Goal: Transaction & Acquisition: Purchase product/service

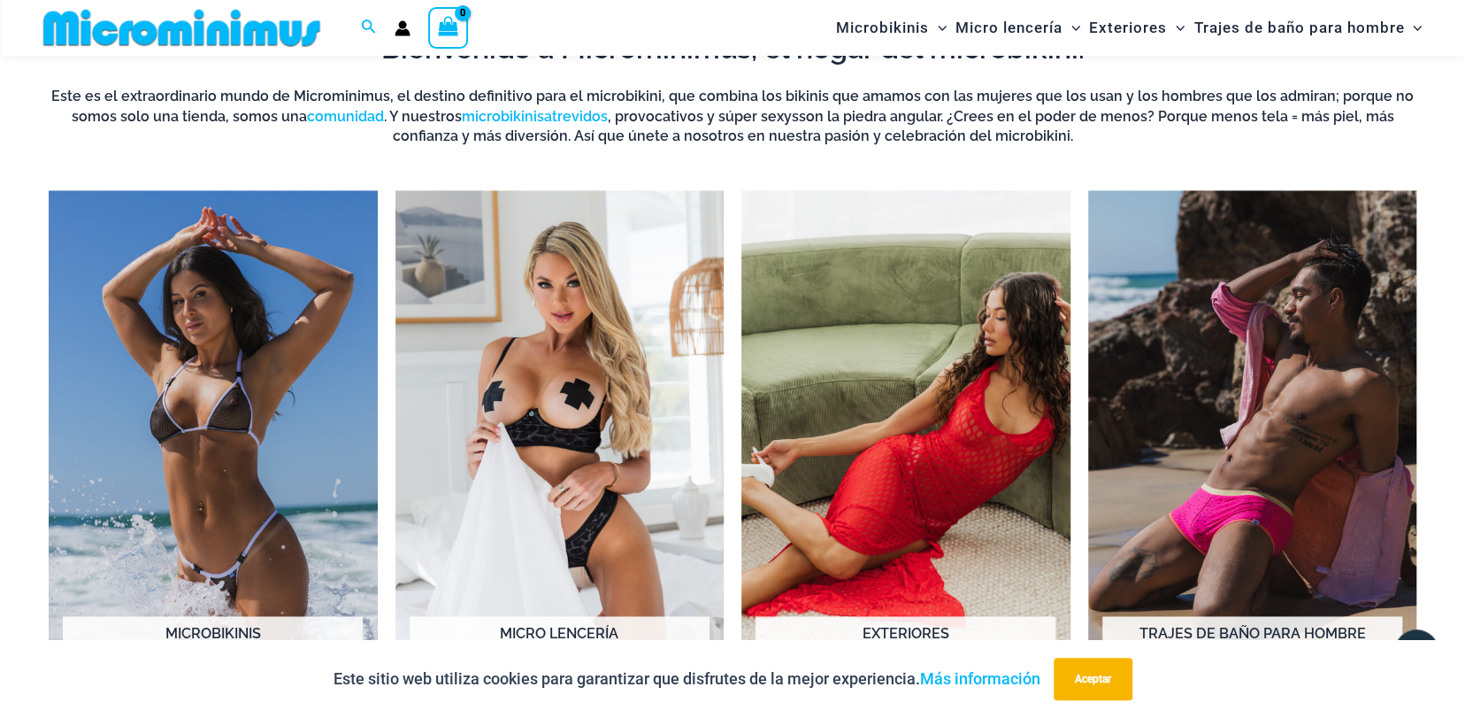
scroll to position [1401, 0]
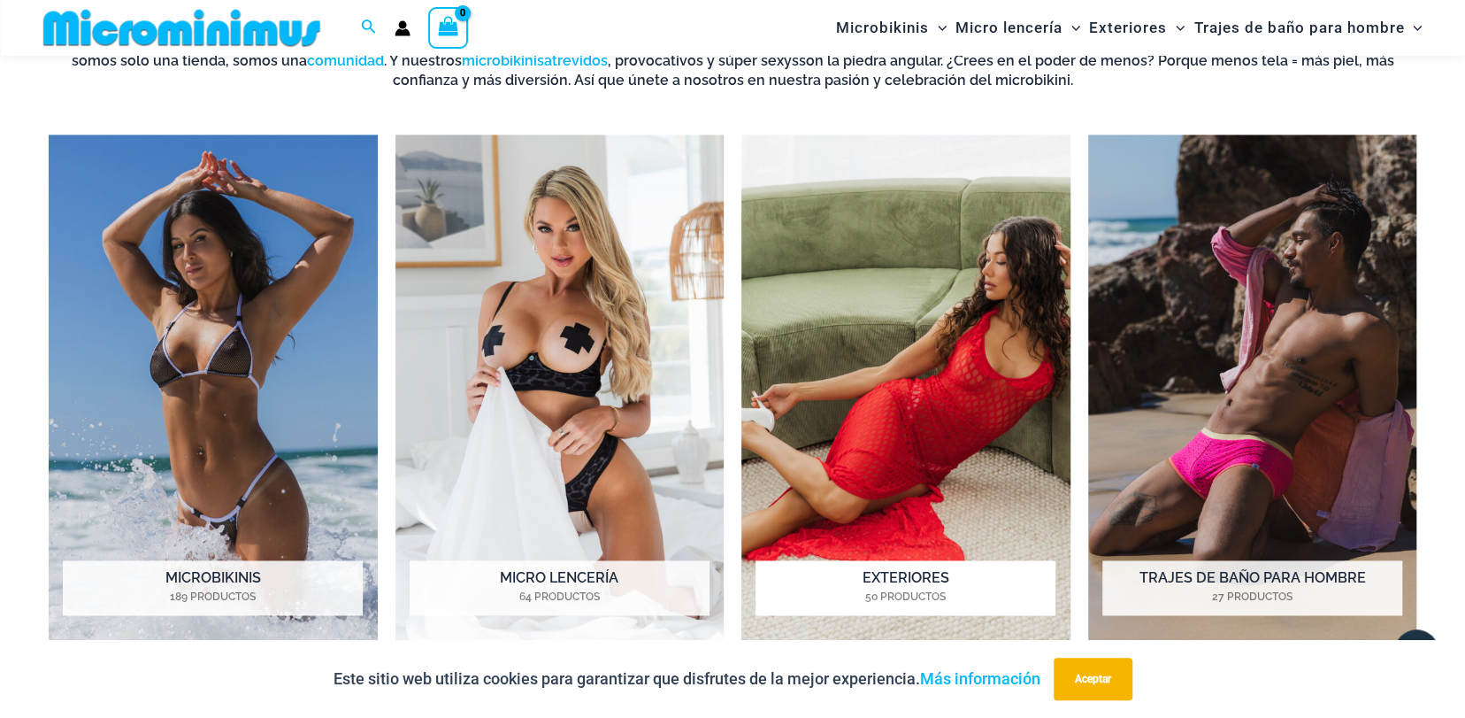
click at [954, 342] on img "Visita la categoría de productos Outers" at bounding box center [906, 388] width 329 height 506
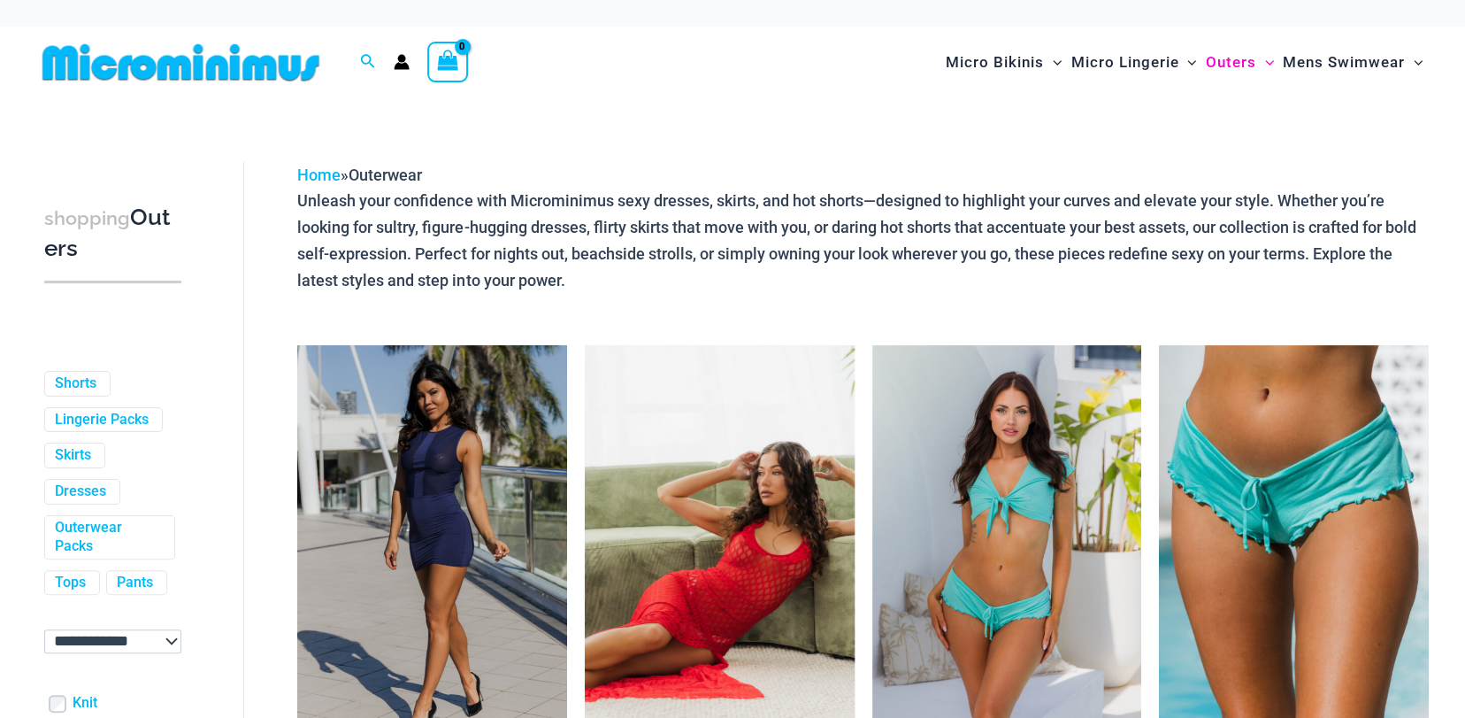
click at [704, 470] on img at bounding box center [720, 547] width 270 height 404
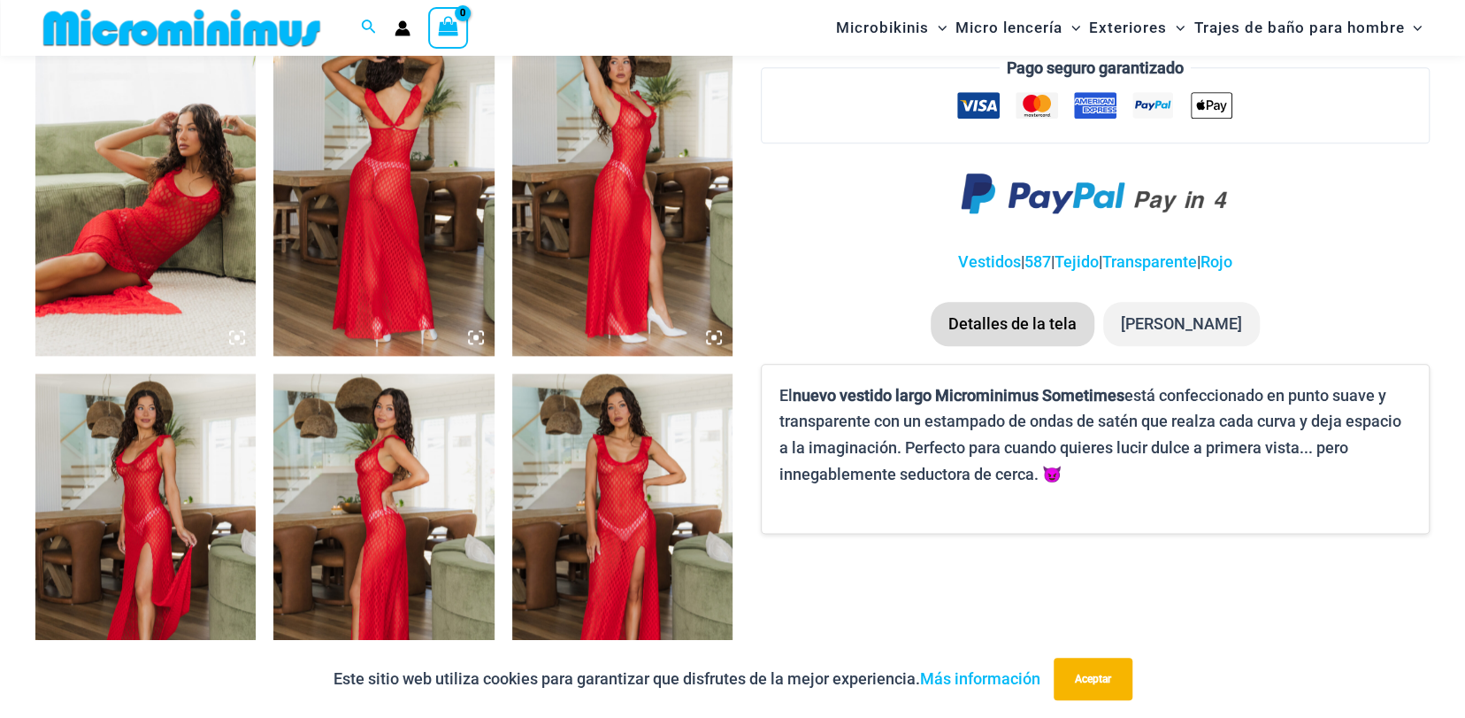
scroll to position [1321, 0]
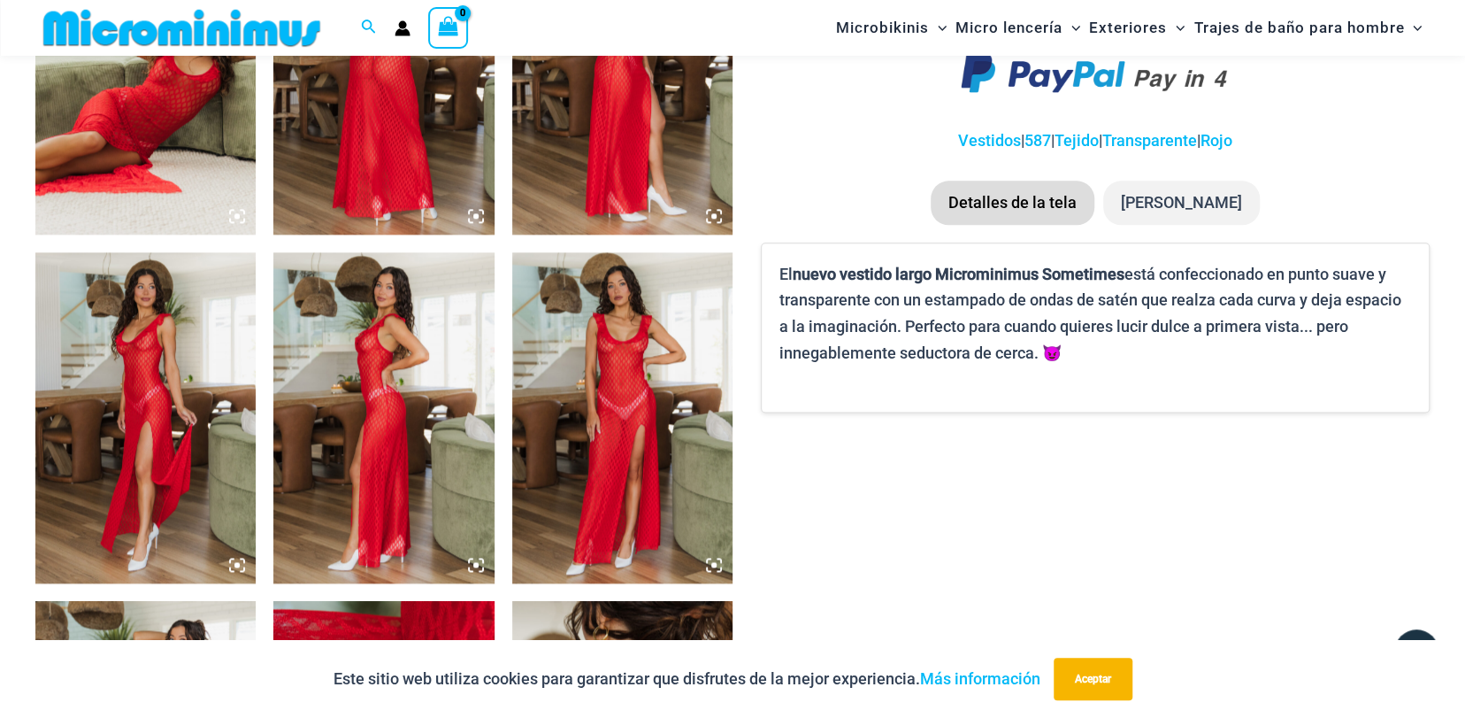
click at [158, 369] on img at bounding box center [145, 417] width 220 height 331
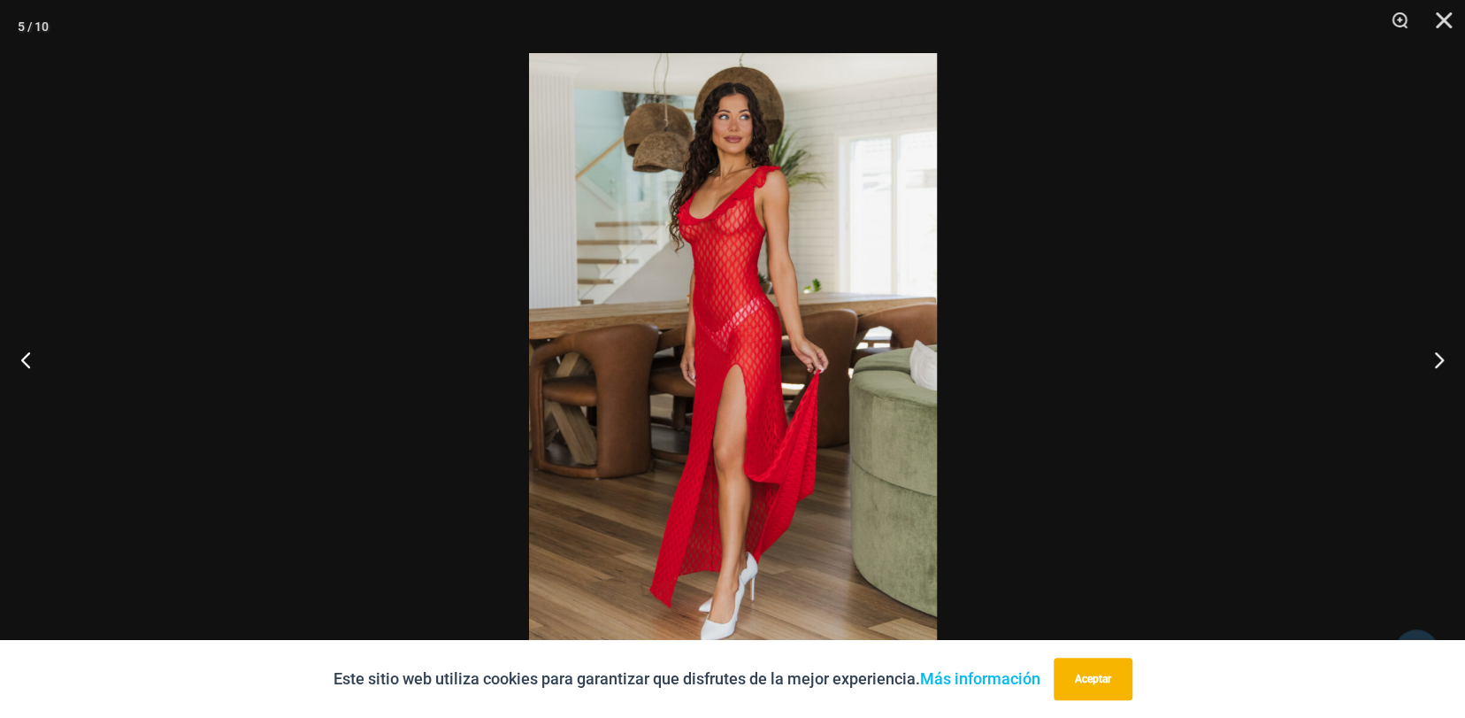
click at [829, 342] on img at bounding box center [733, 358] width 408 height 611
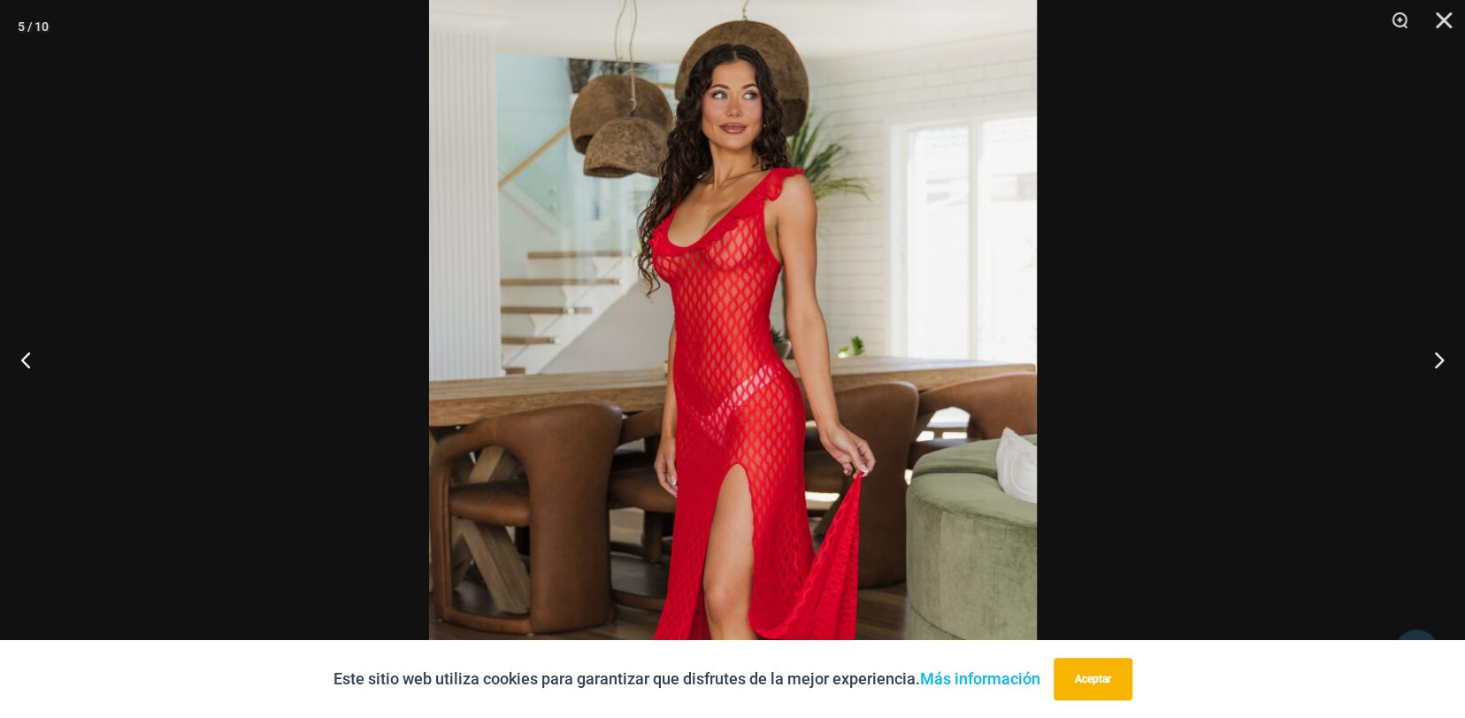
click at [1100, 679] on font "Aceptar" at bounding box center [1093, 679] width 36 height 12
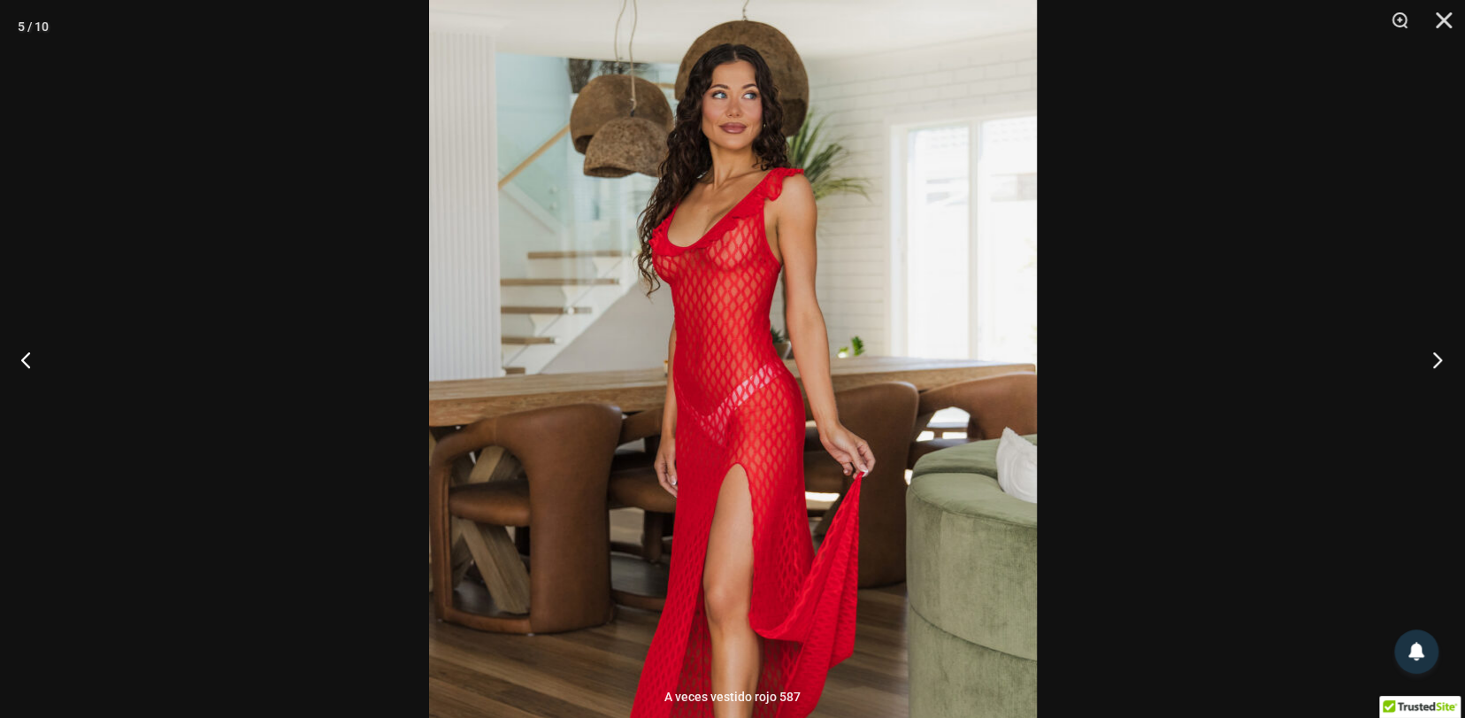
click at [1443, 365] on button "Próximo" at bounding box center [1432, 359] width 66 height 88
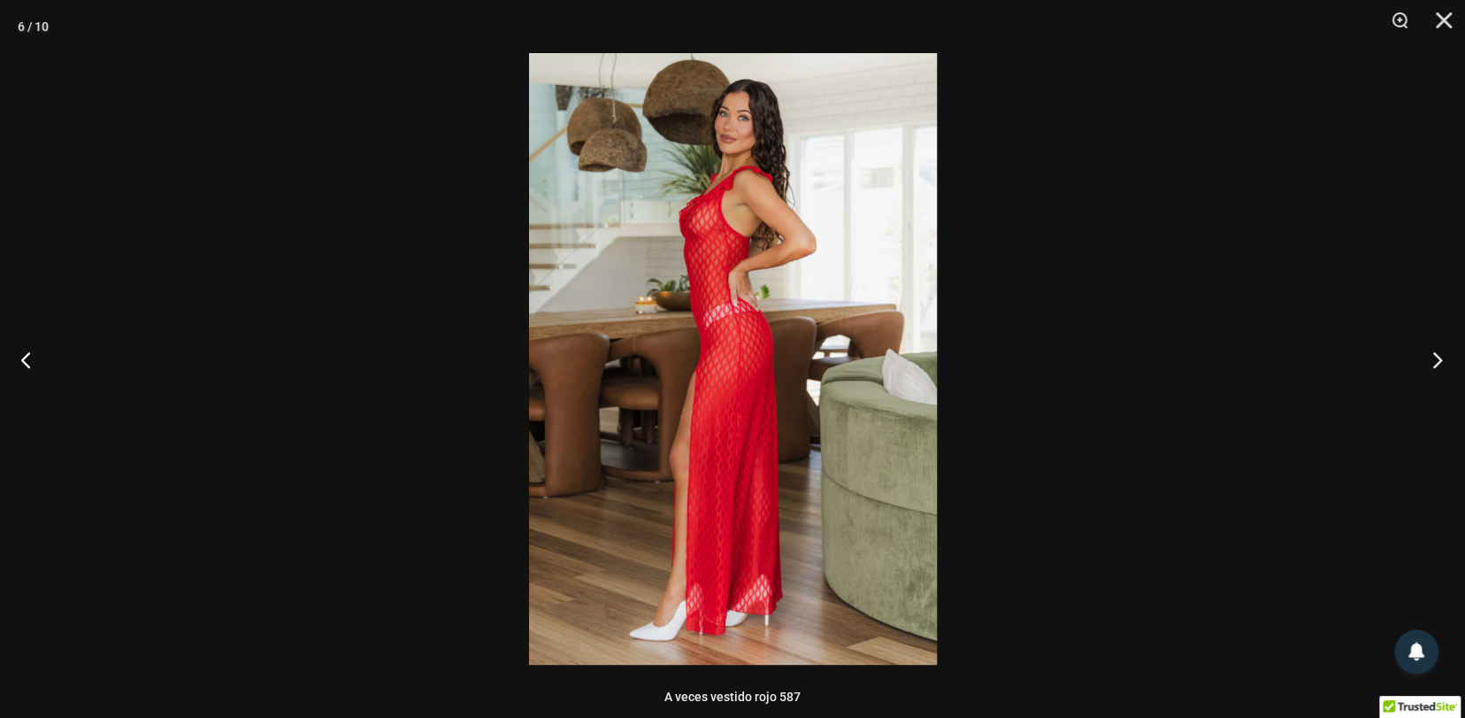
click at [1434, 360] on button "Próximo" at bounding box center [1432, 359] width 66 height 88
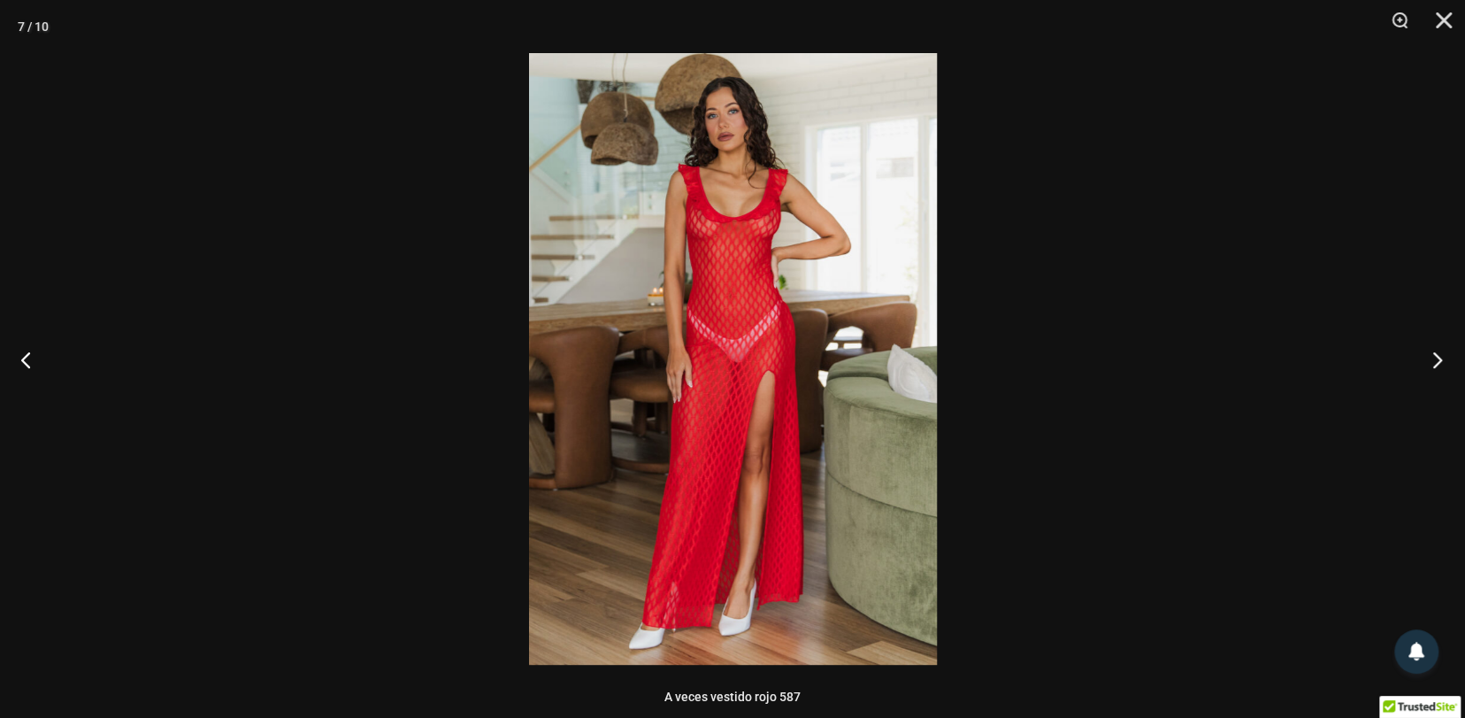
click at [1434, 360] on button "Próximo" at bounding box center [1432, 359] width 66 height 88
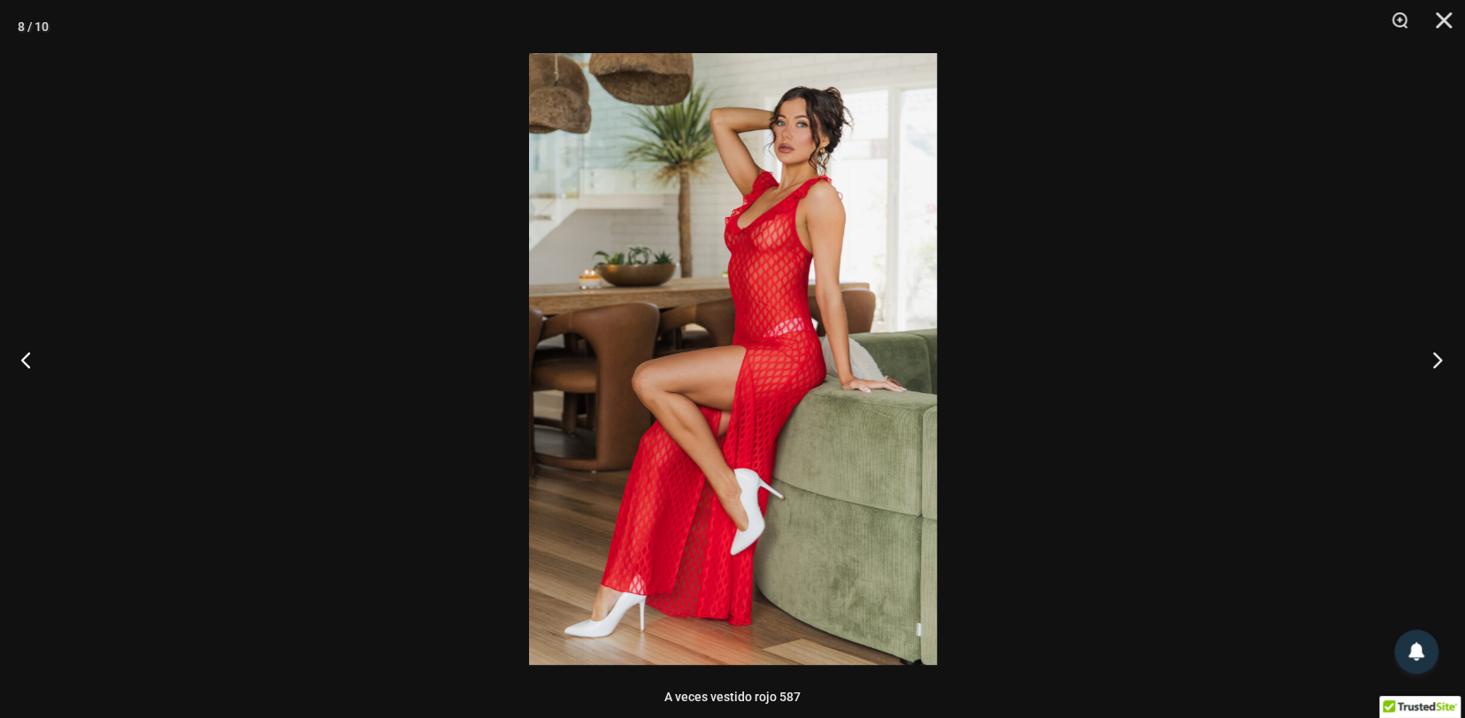
click at [1434, 360] on button "Próximo" at bounding box center [1432, 359] width 66 height 88
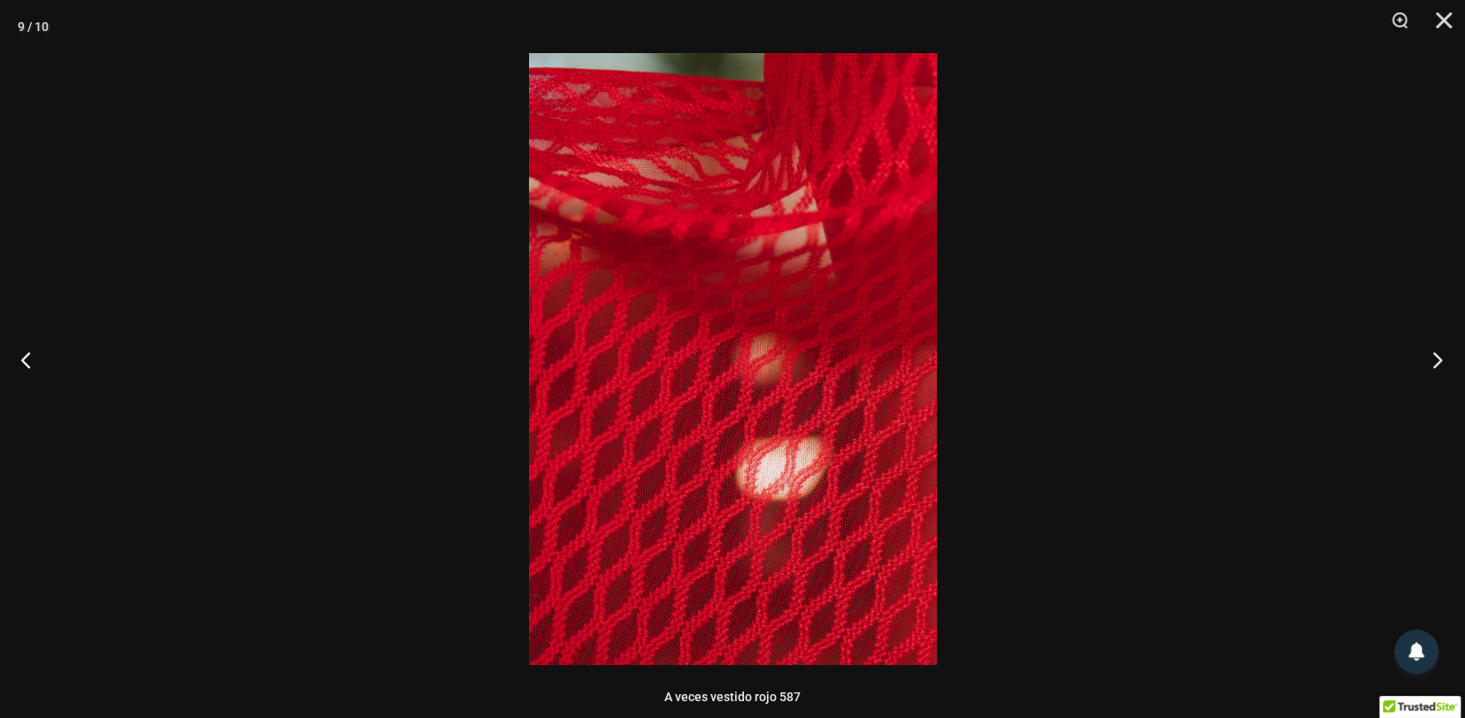
click at [1434, 360] on button "Próximo" at bounding box center [1432, 359] width 66 height 88
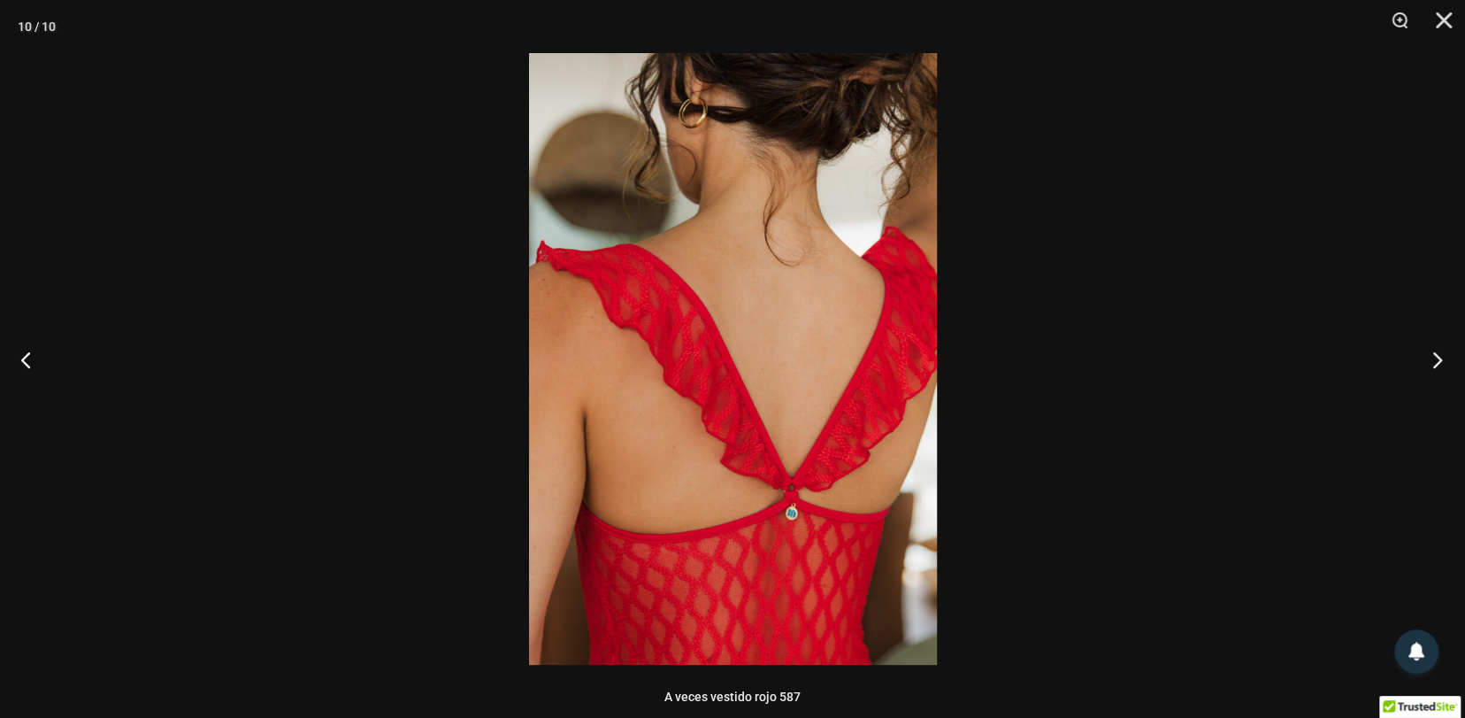
click at [1434, 360] on button "Próximo" at bounding box center [1432, 359] width 66 height 88
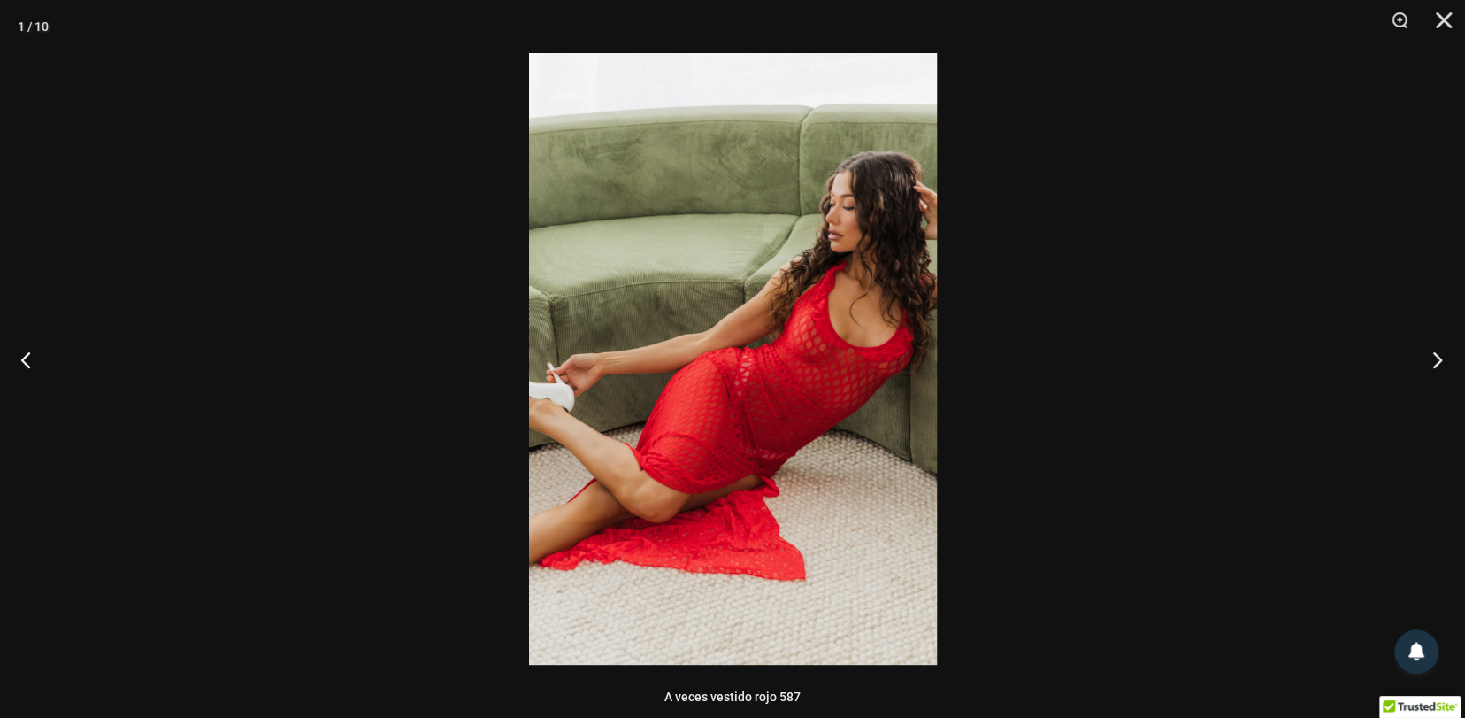
click at [1434, 360] on button "Próximo" at bounding box center [1432, 359] width 66 height 88
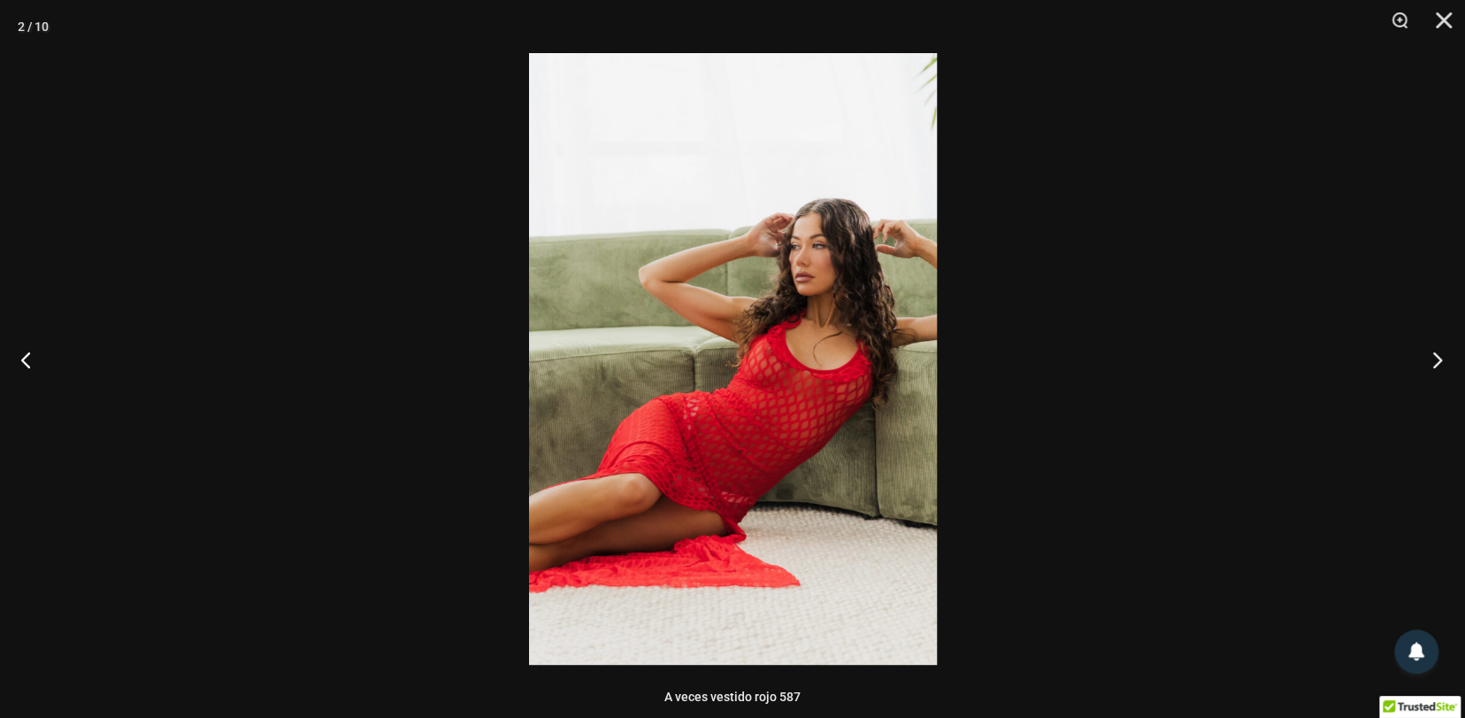
click at [1434, 360] on button "Próximo" at bounding box center [1432, 359] width 66 height 88
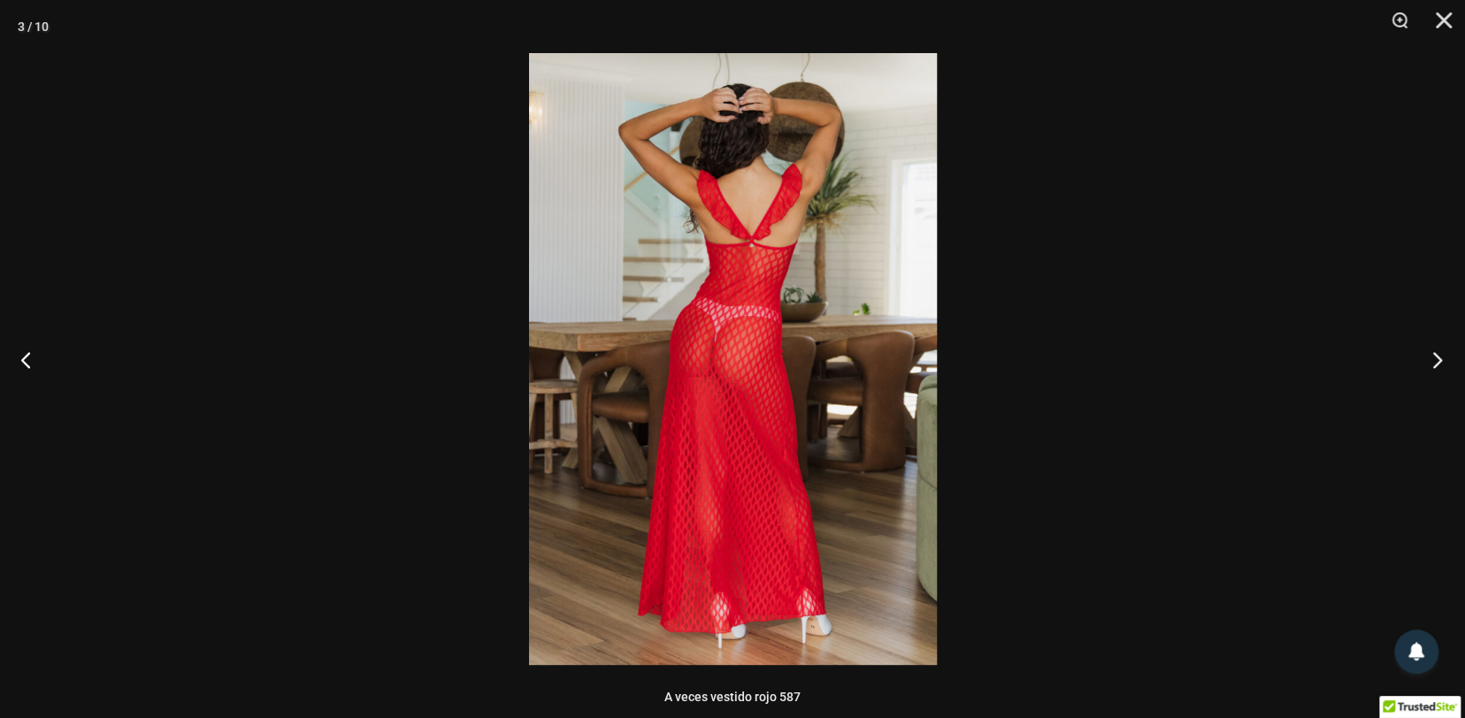
click at [1434, 360] on button "Próximo" at bounding box center [1432, 359] width 66 height 88
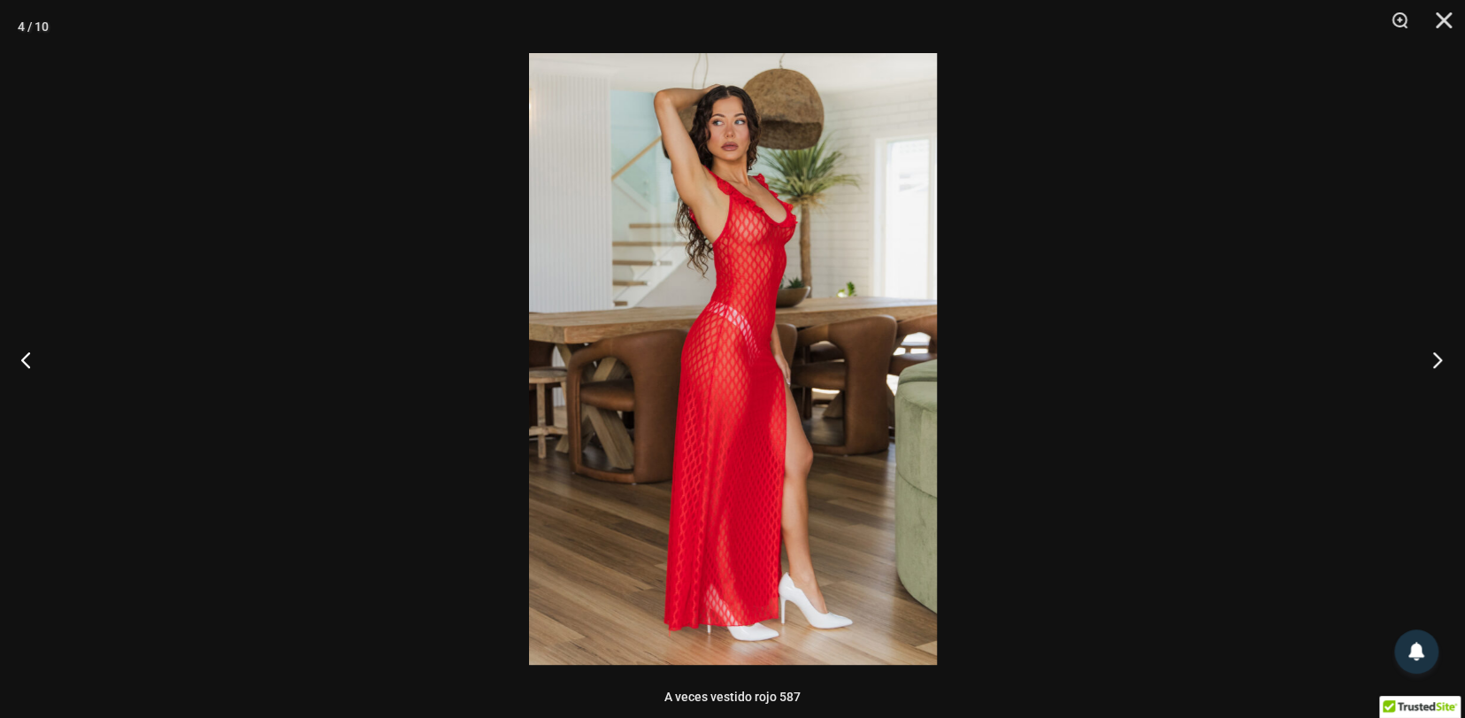
click at [1434, 360] on button "Próximo" at bounding box center [1432, 359] width 66 height 88
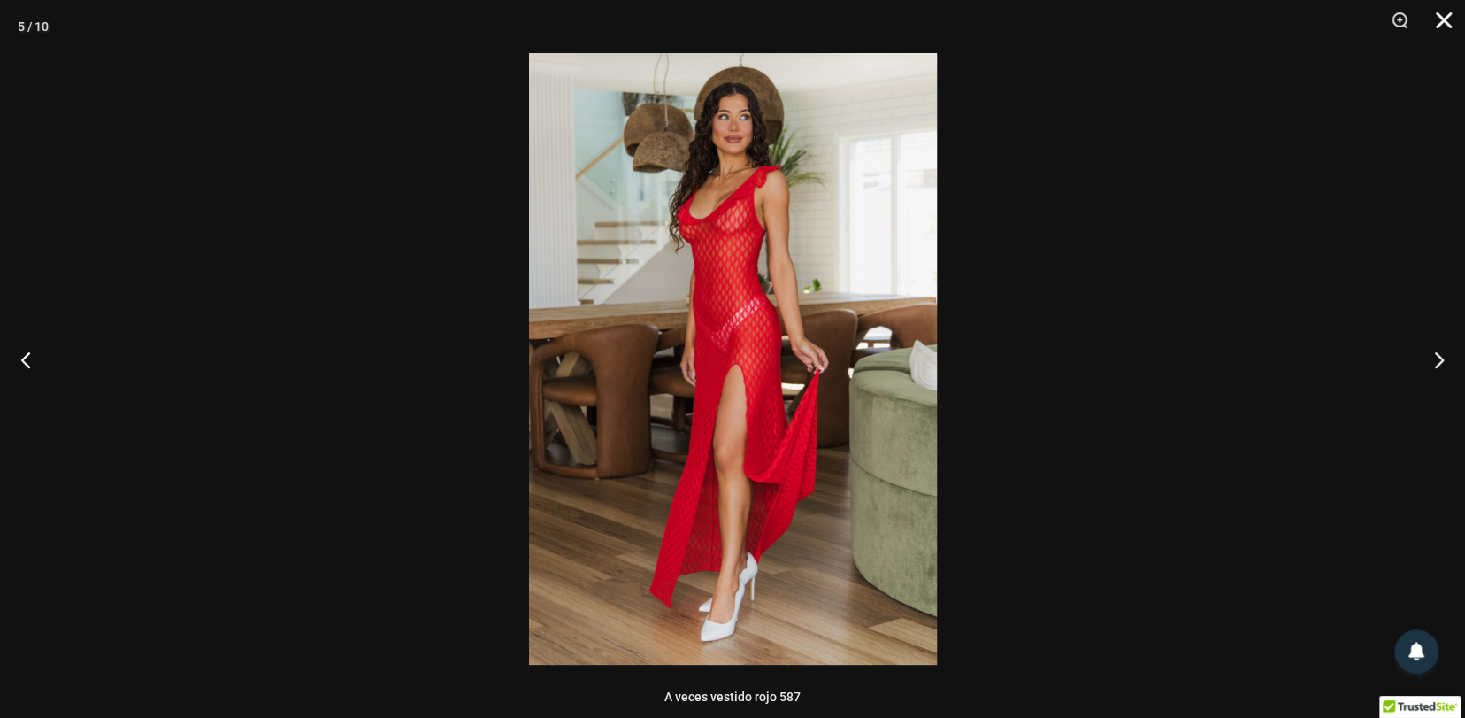
click at [1444, 20] on button "Cerca" at bounding box center [1438, 26] width 44 height 53
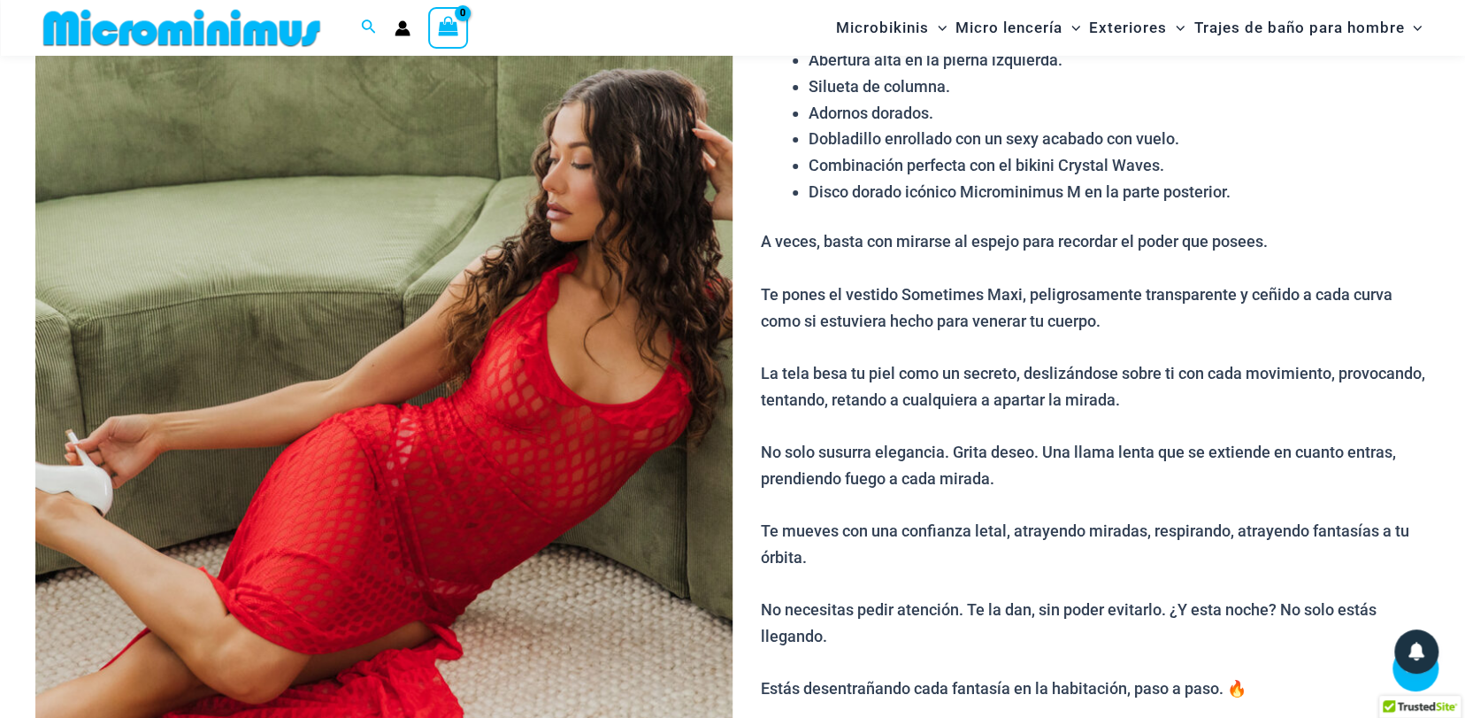
scroll to position [259, 0]
click at [565, 412] on img at bounding box center [383, 425] width 697 height 1046
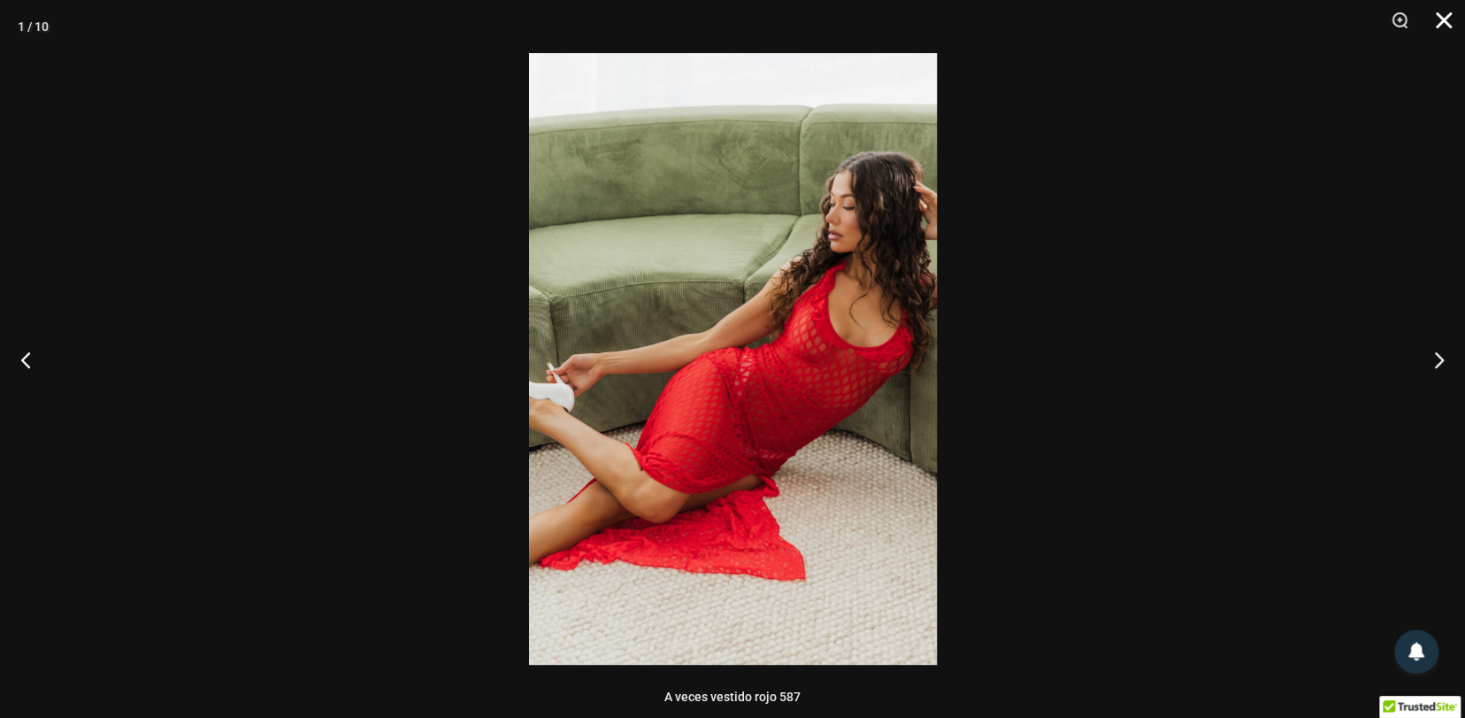
click at [1438, 25] on button "Cerca" at bounding box center [1438, 26] width 44 height 53
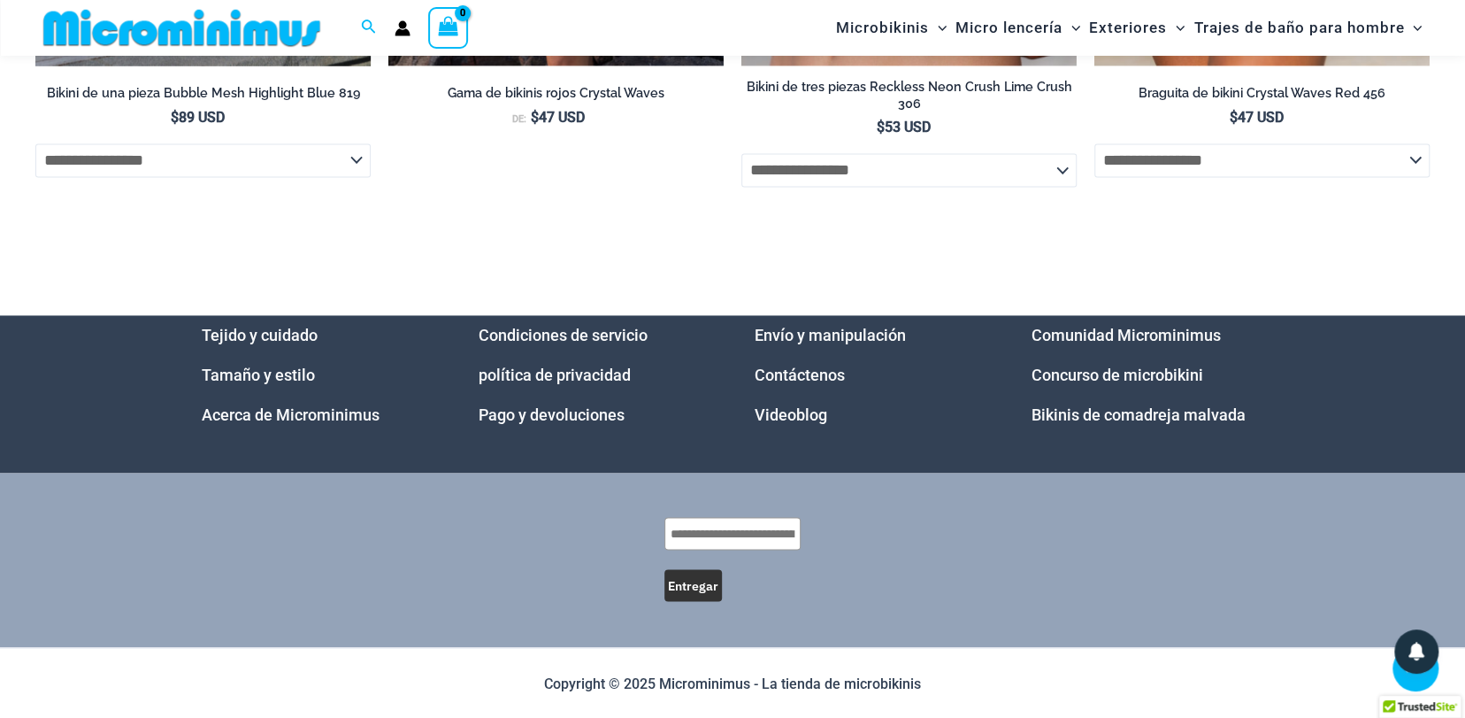
scroll to position [5855, 0]
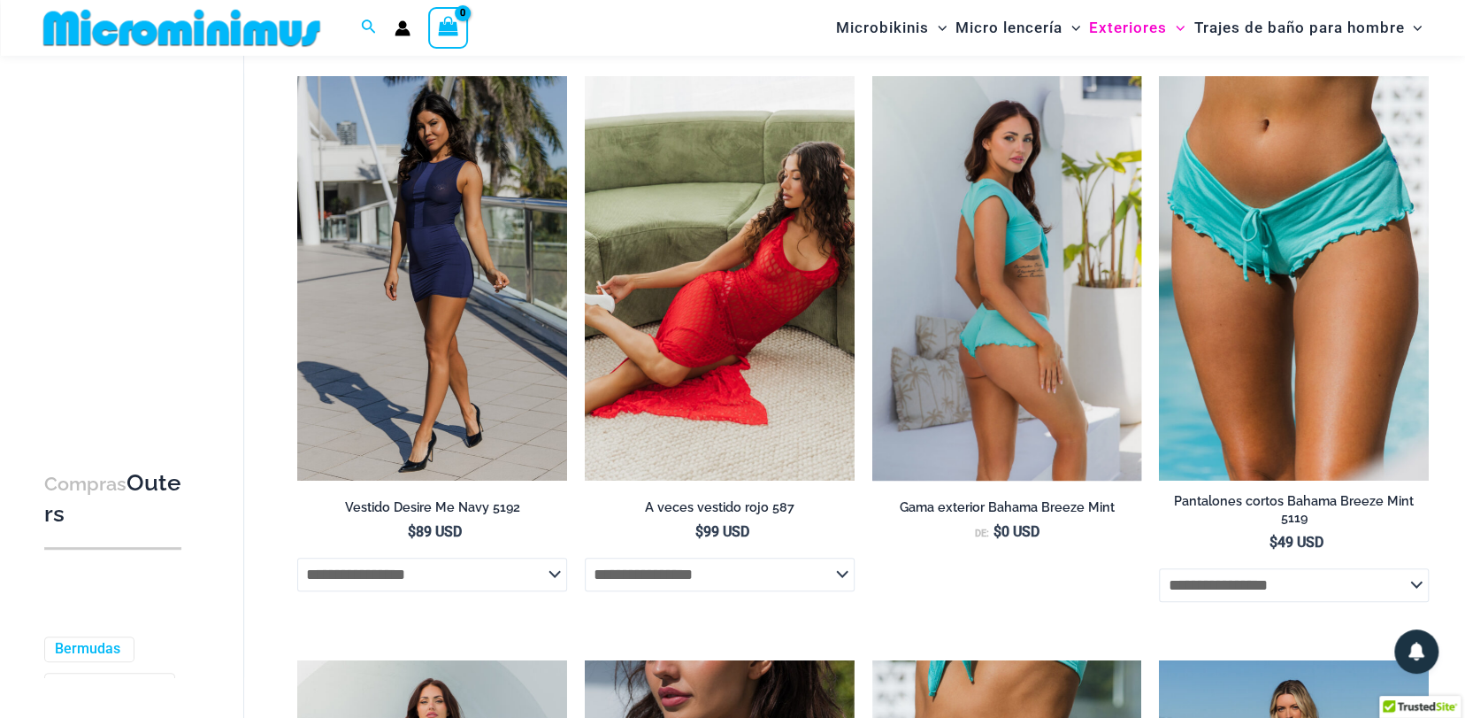
scroll to position [73, 0]
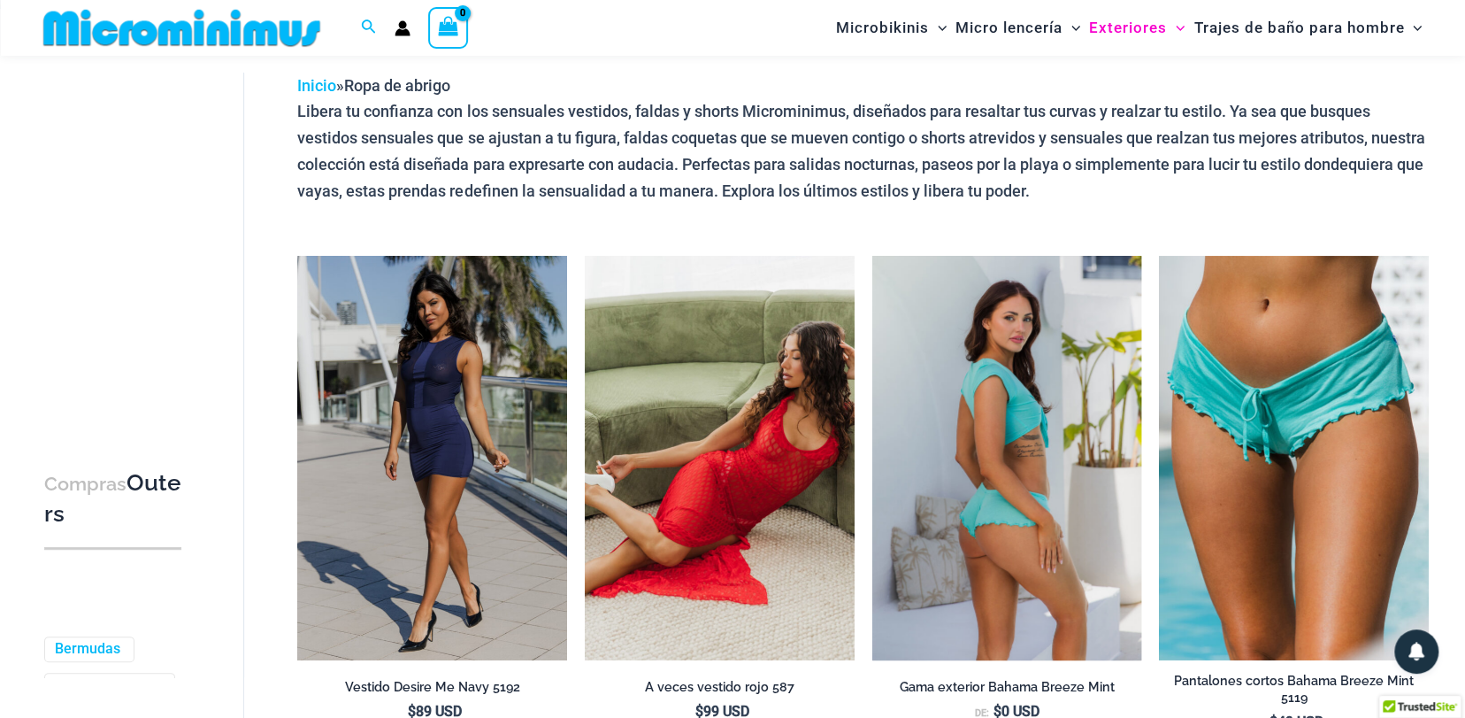
click at [1021, 350] on img at bounding box center [1008, 458] width 270 height 404
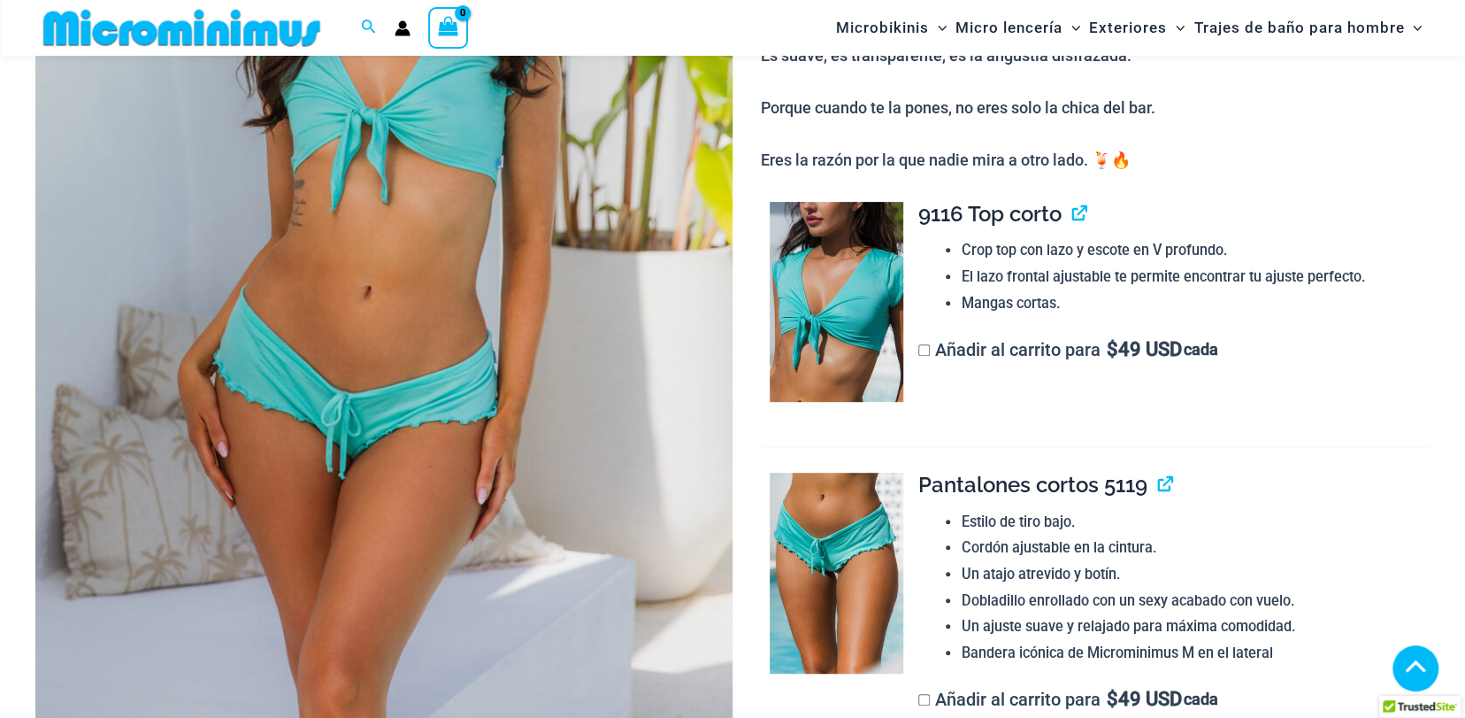
scroll to position [427, 0]
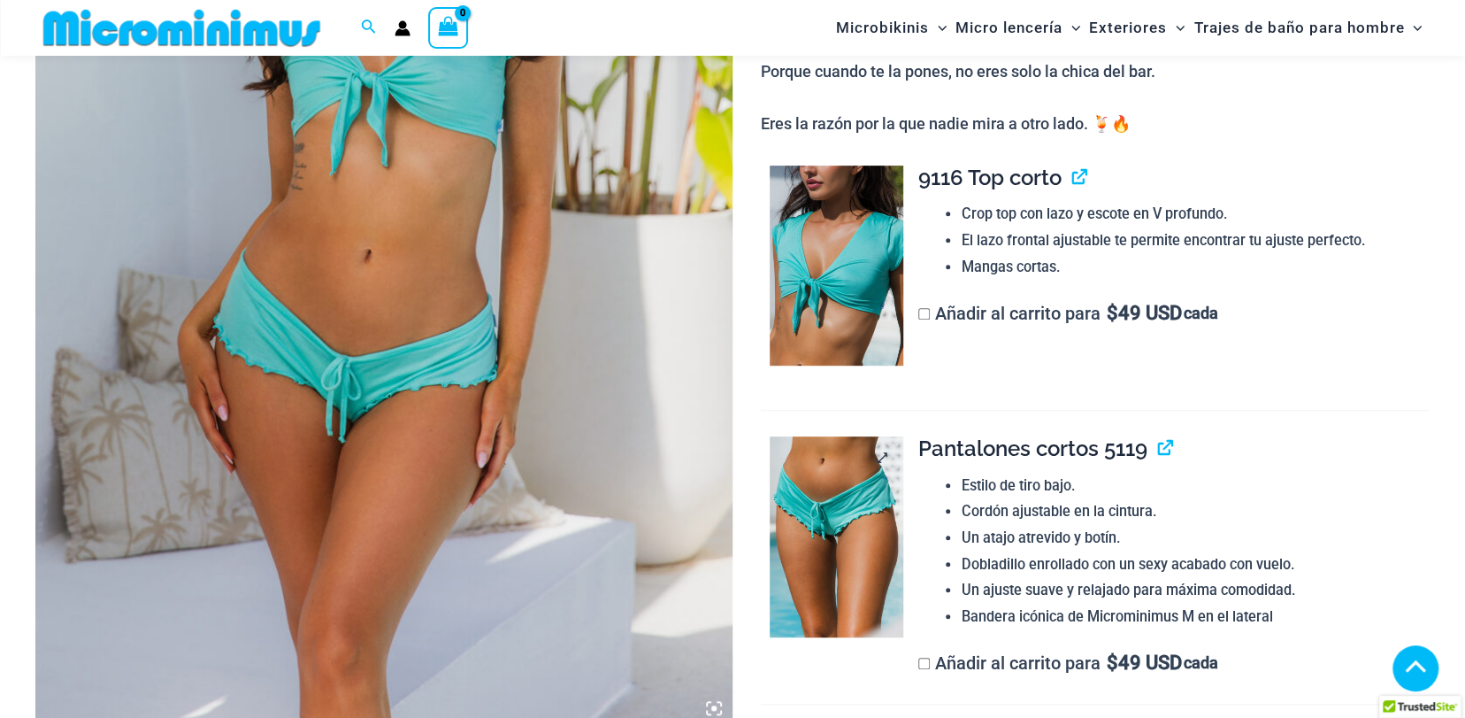
click at [819, 450] on img at bounding box center [837, 536] width 134 height 201
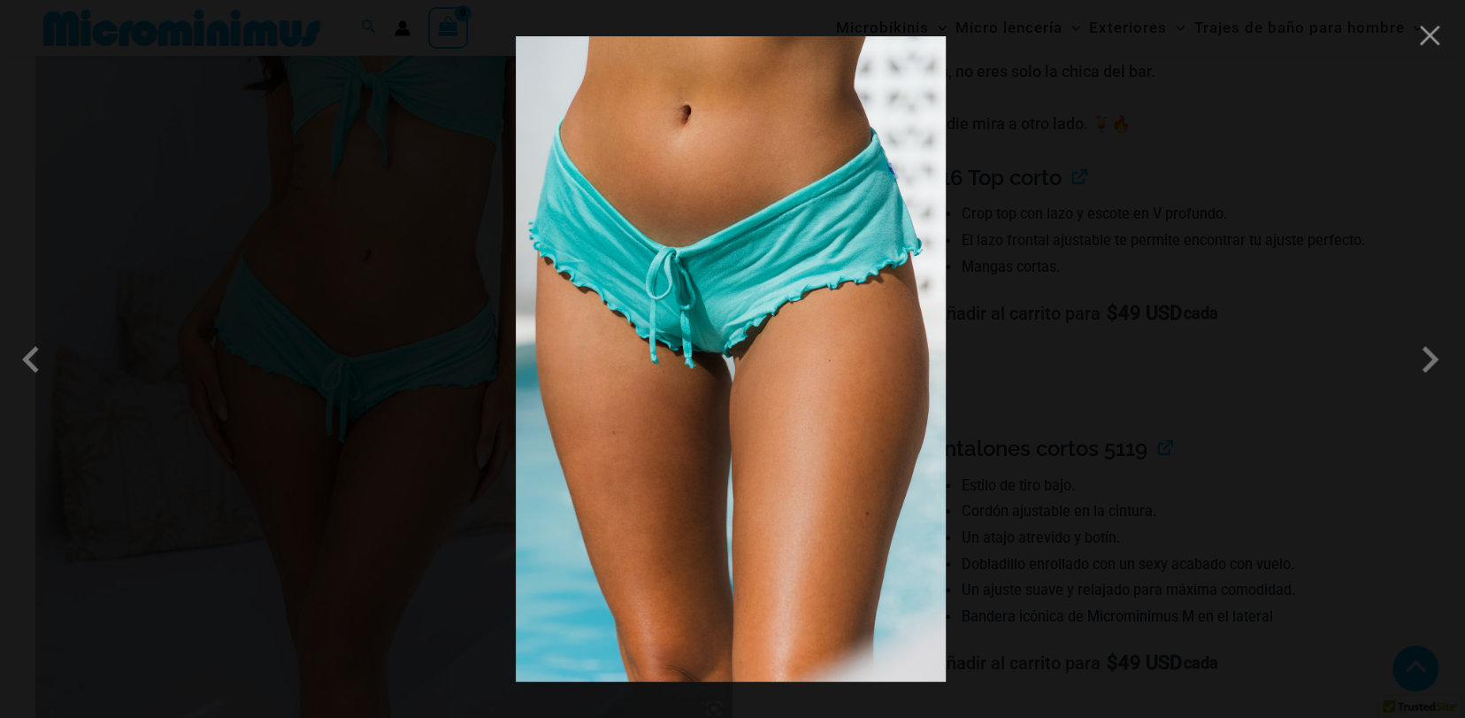
click at [728, 404] on img at bounding box center [731, 358] width 430 height 645
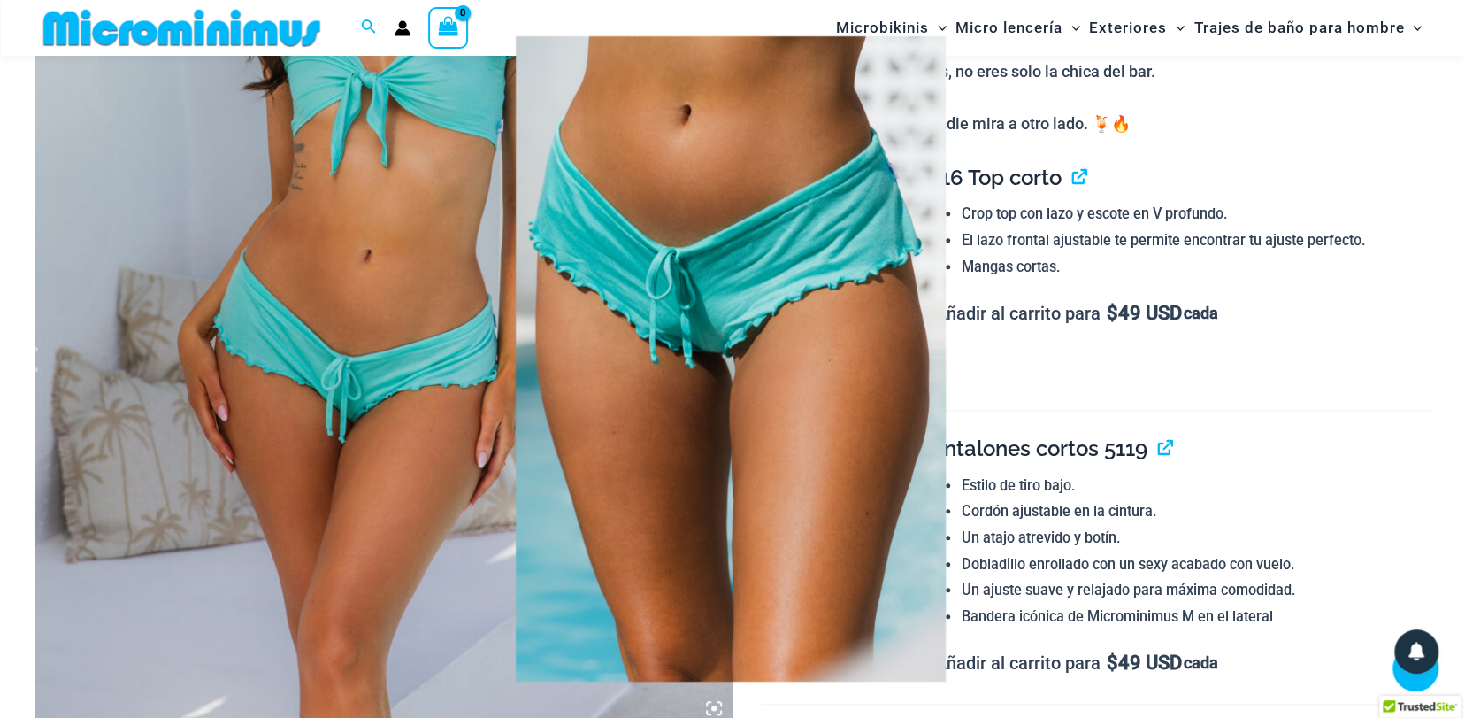
click at [926, 63] on img at bounding box center [731, 358] width 430 height 645
click at [404, 165] on div at bounding box center [732, 359] width 1465 height 718
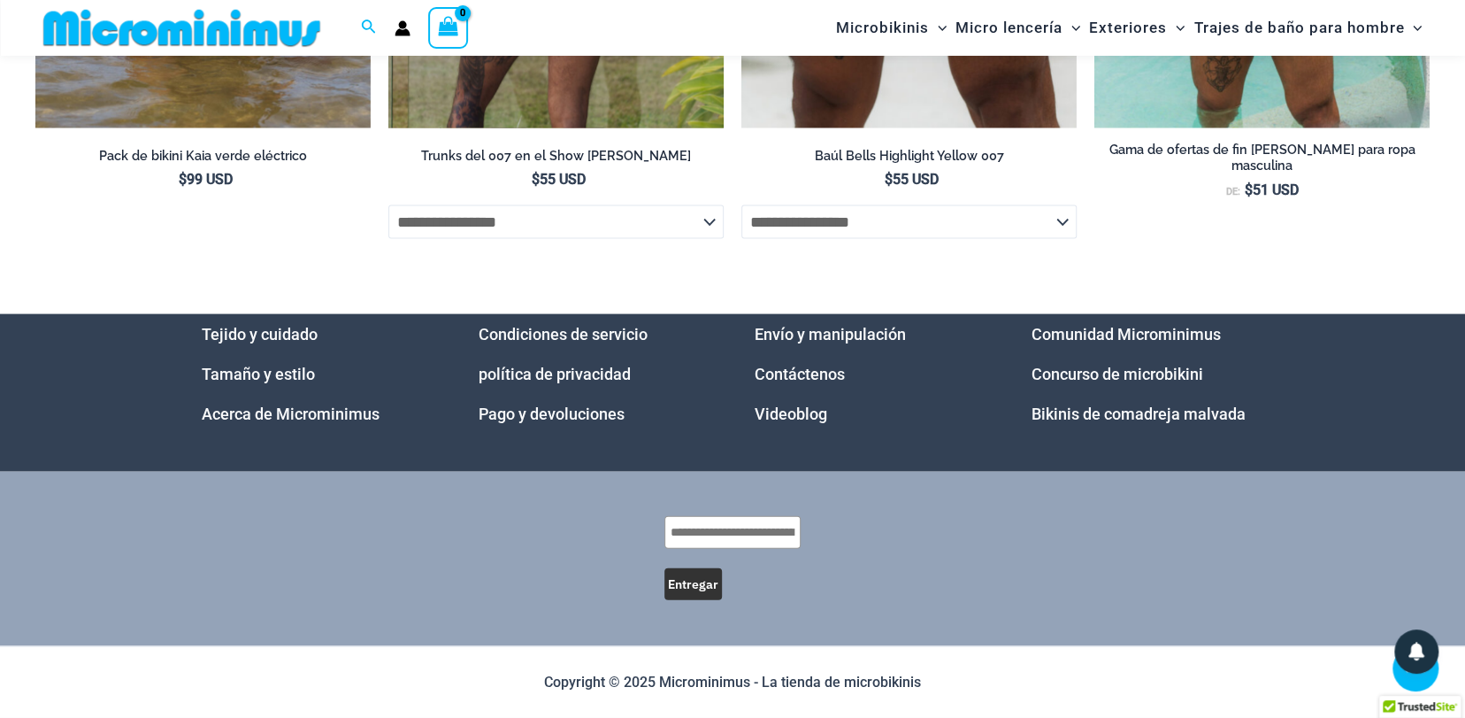
scroll to position [6446, 0]
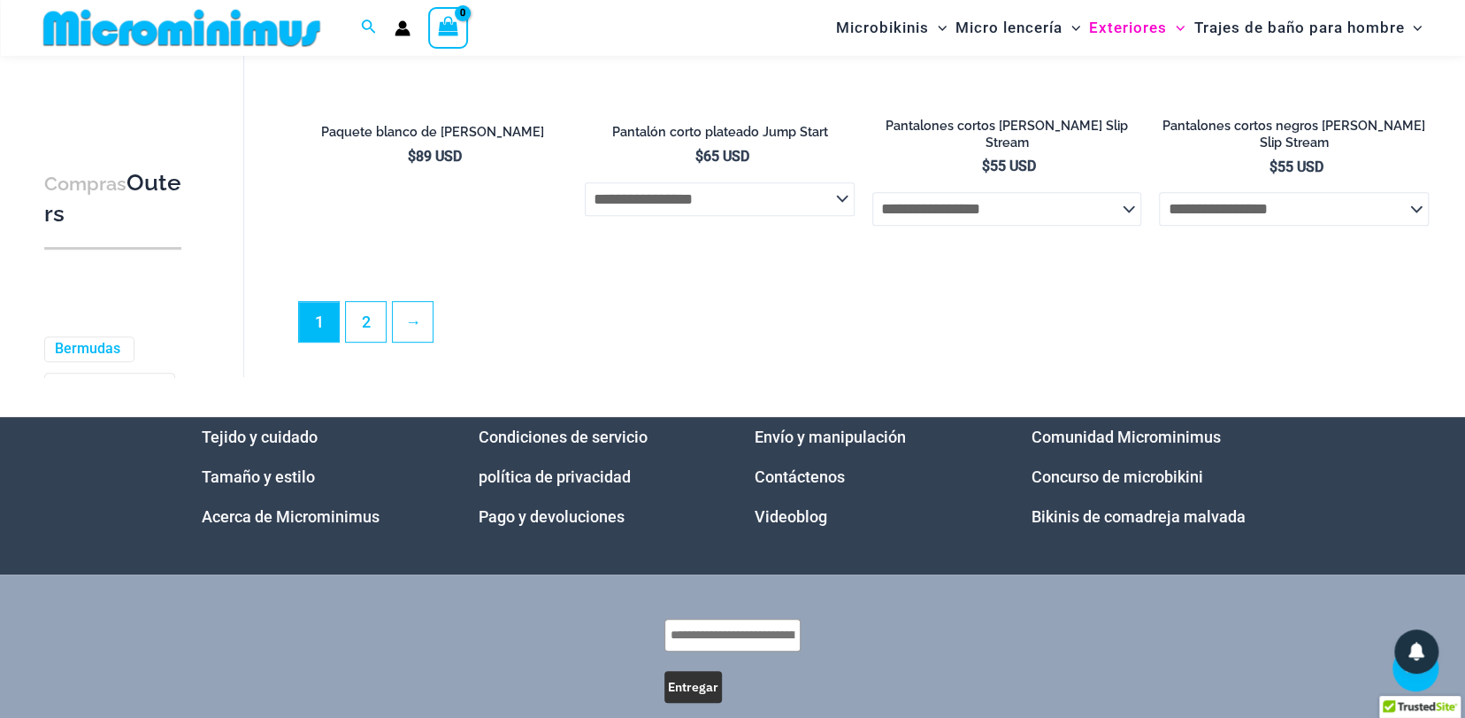
scroll to position [4675, 0]
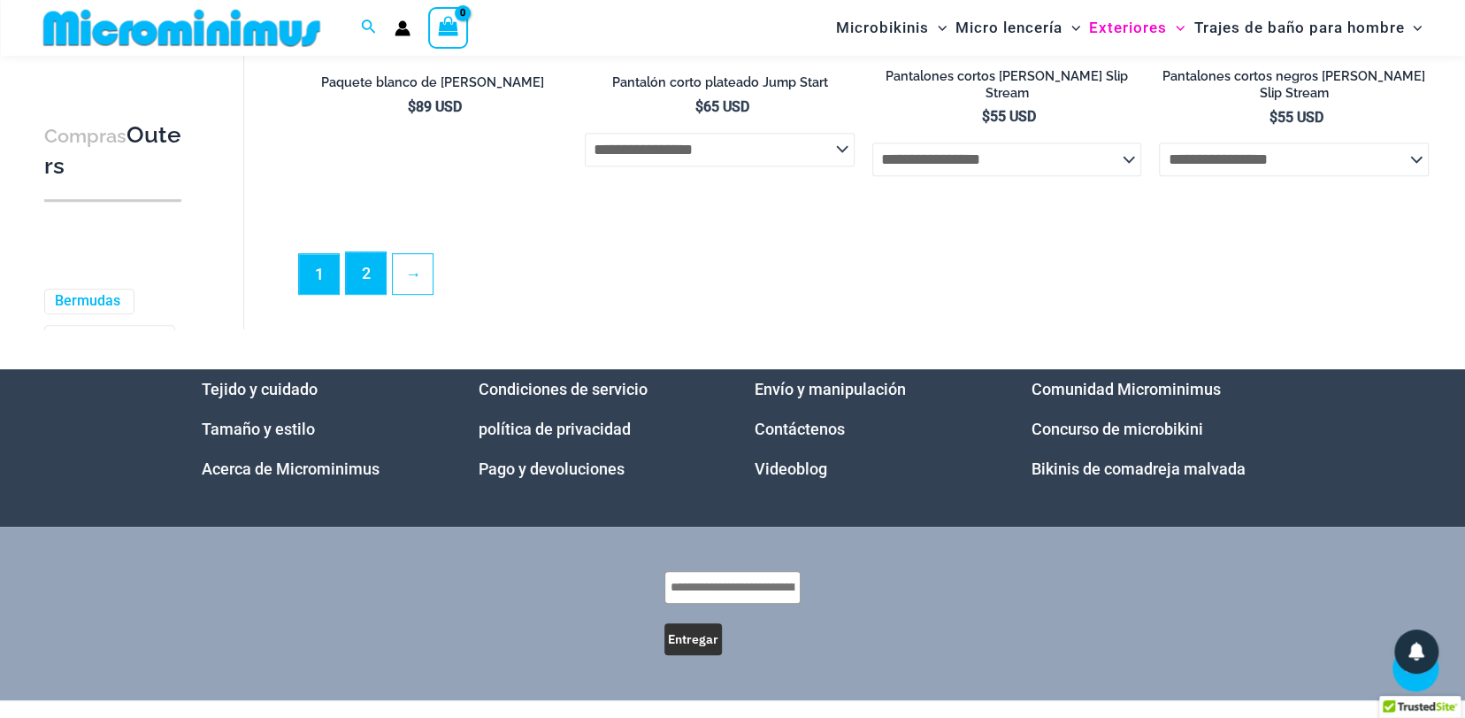
click at [355, 273] on link "2" at bounding box center [366, 273] width 40 height 42
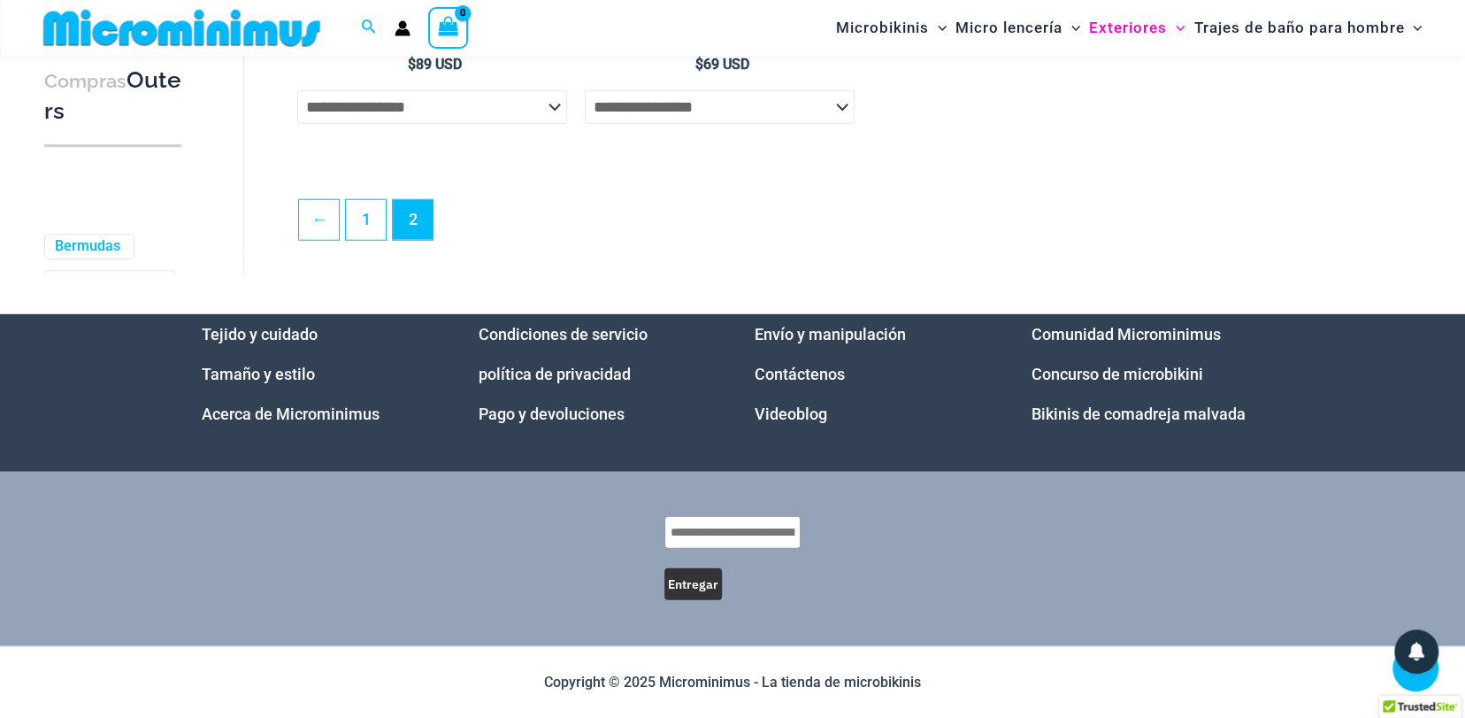
scroll to position [2918, 0]
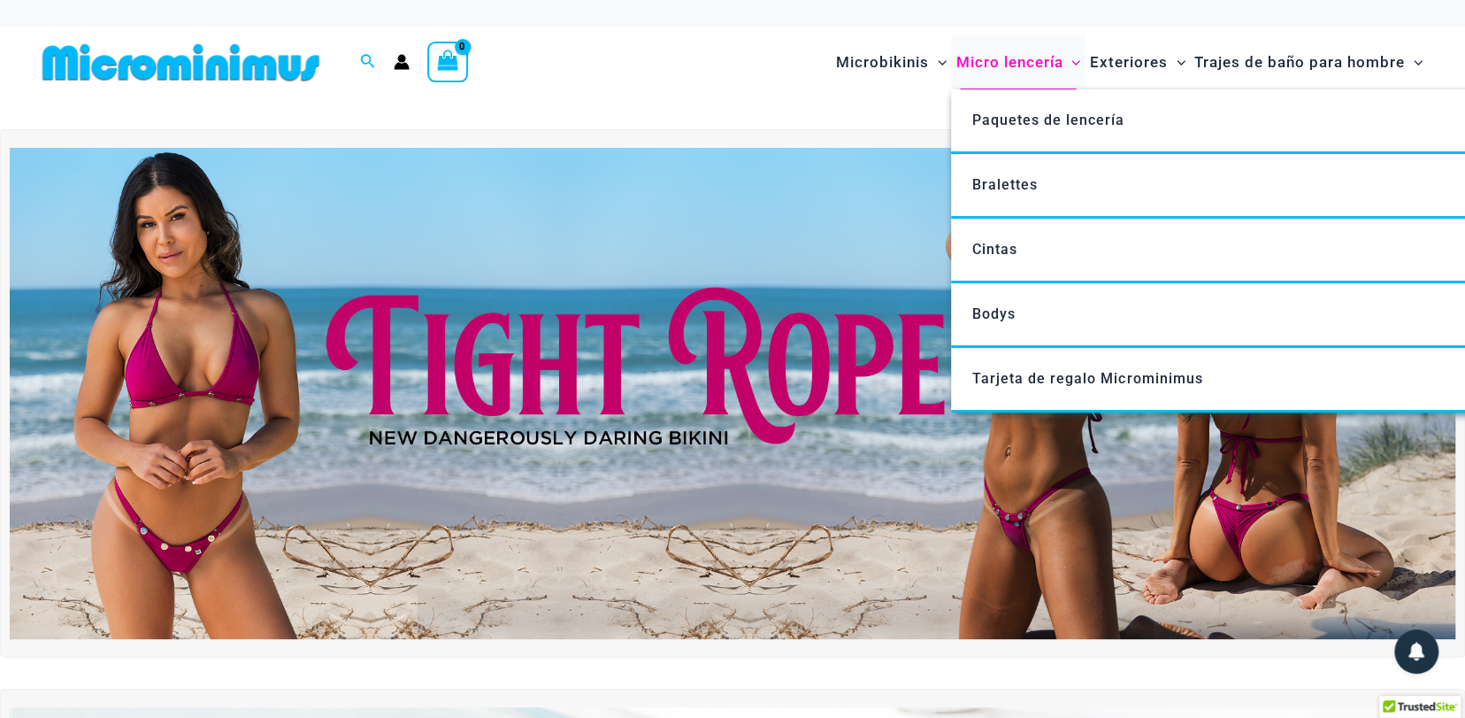
click at [991, 60] on font "Micro lencería" at bounding box center [1009, 62] width 107 height 18
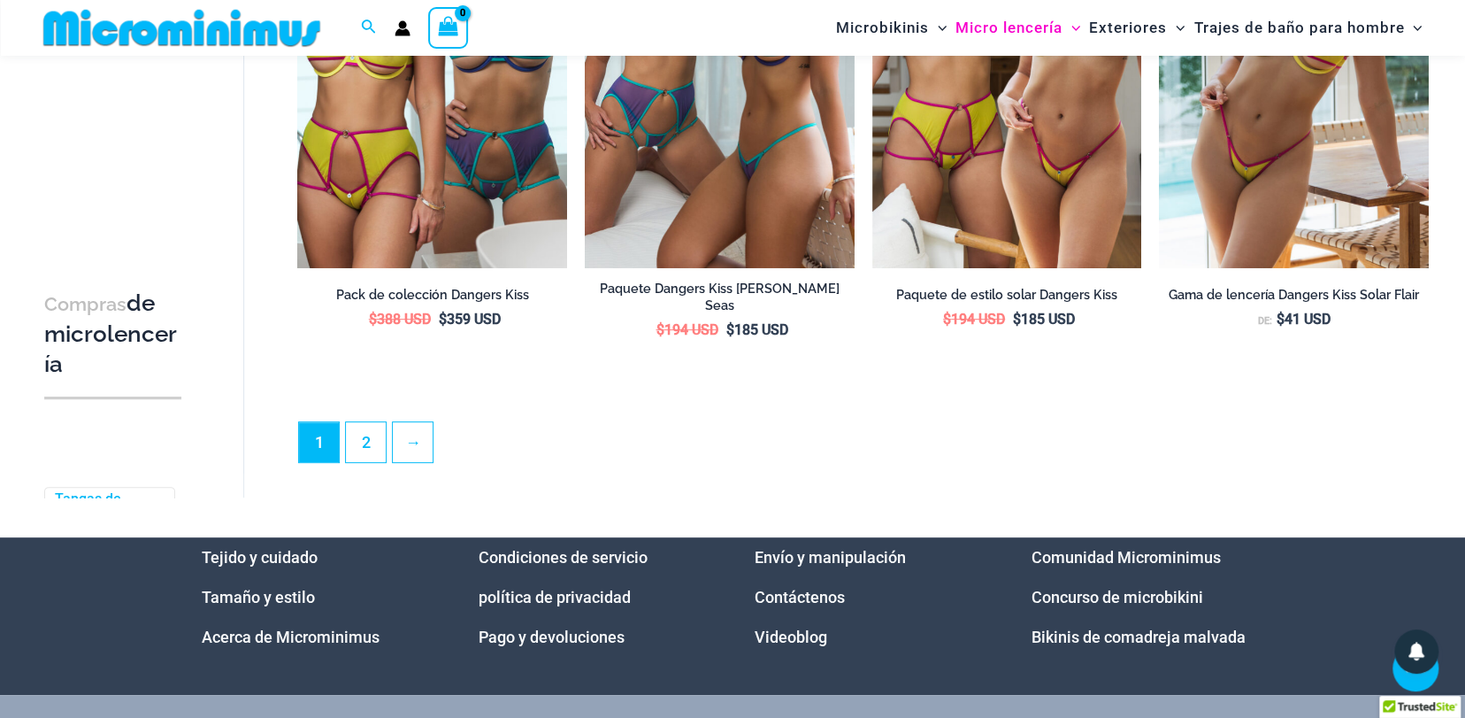
scroll to position [4510, 0]
